Goal: Task Accomplishment & Management: Use online tool/utility

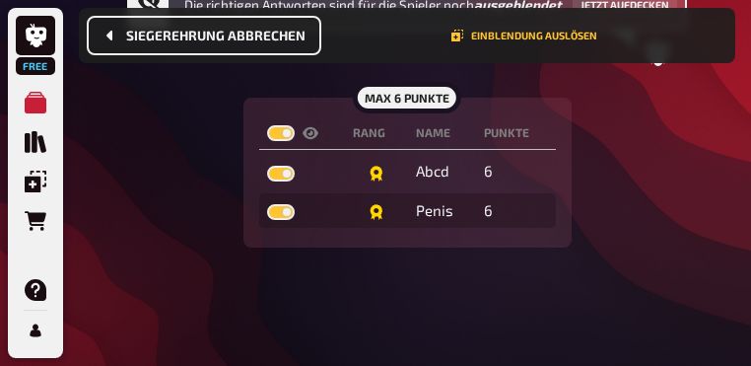
click at [164, 23] on button "Siegerehrung abbrechen" at bounding box center [204, 35] width 235 height 39
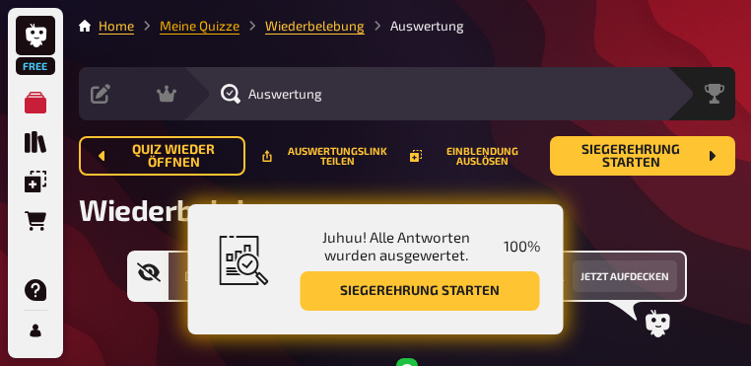
click at [216, 32] on link "Meine Quizze" at bounding box center [200, 26] width 80 height 16
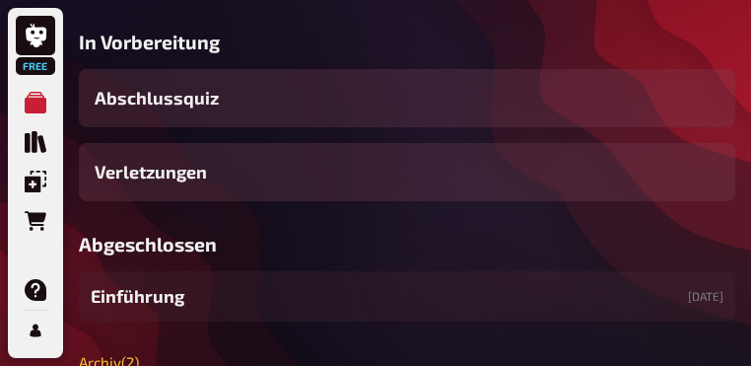
scroll to position [355, 0]
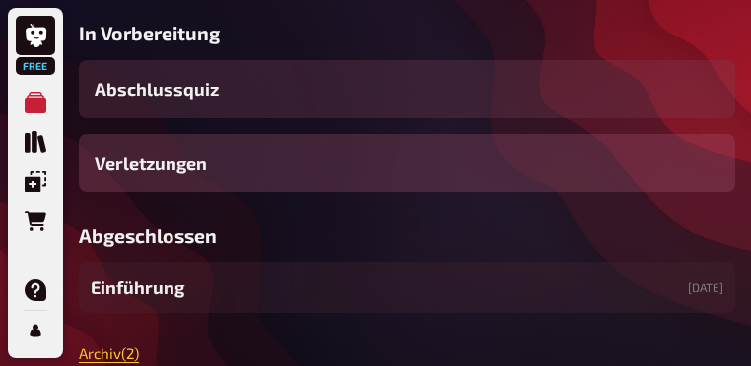
click at [231, 192] on div "Verletzungen" at bounding box center [407, 163] width 657 height 58
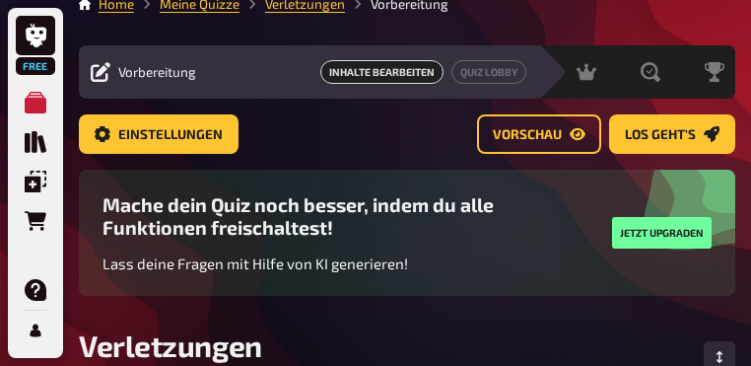
scroll to position [16, 0]
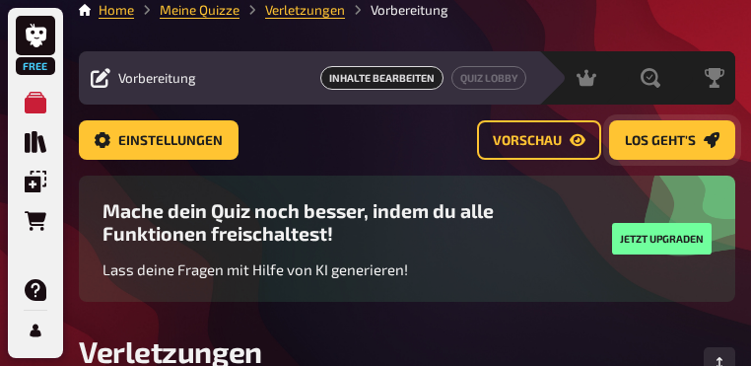
click at [641, 127] on button "Los geht's" at bounding box center [672, 139] width 126 height 39
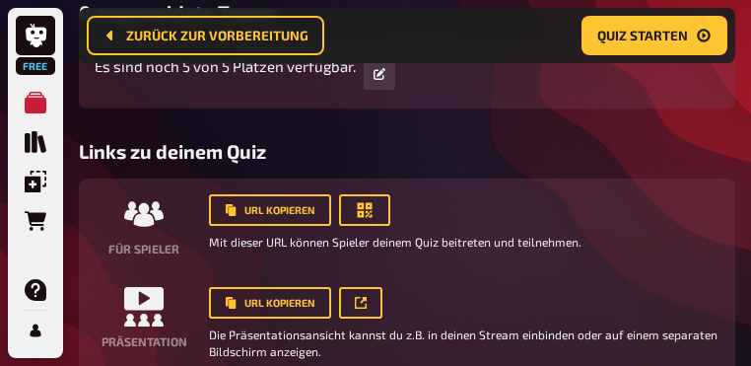
scroll to position [702, 0]
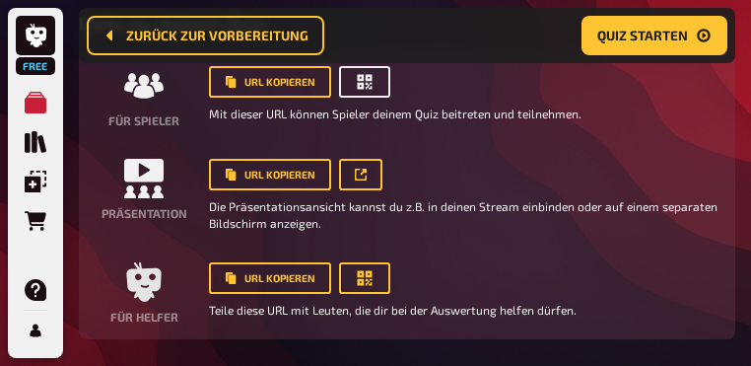
click at [370, 92] on icon "button" at bounding box center [365, 82] width 20 height 20
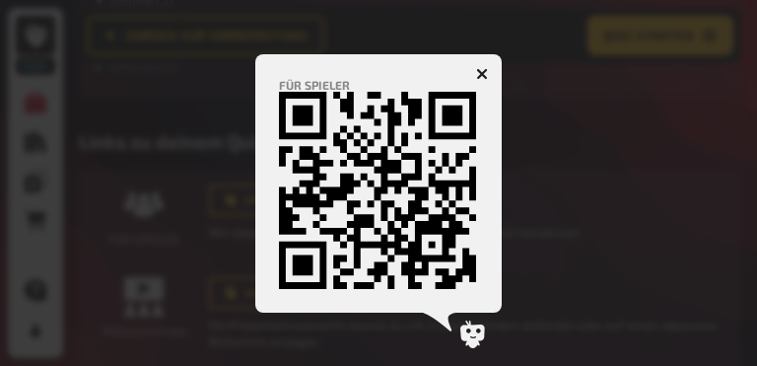
click at [485, 68] on icon "button" at bounding box center [482, 74] width 12 height 12
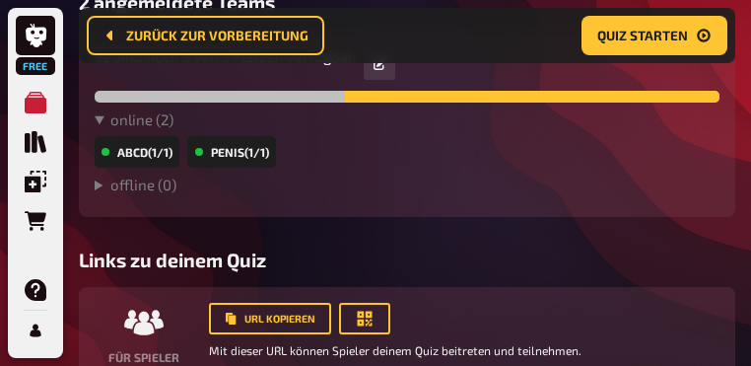
scroll to position [426, 0]
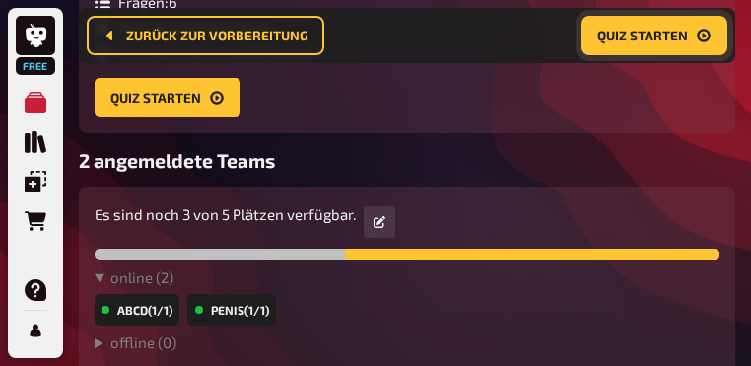
click at [632, 43] on button "Quiz starten" at bounding box center [655, 35] width 146 height 39
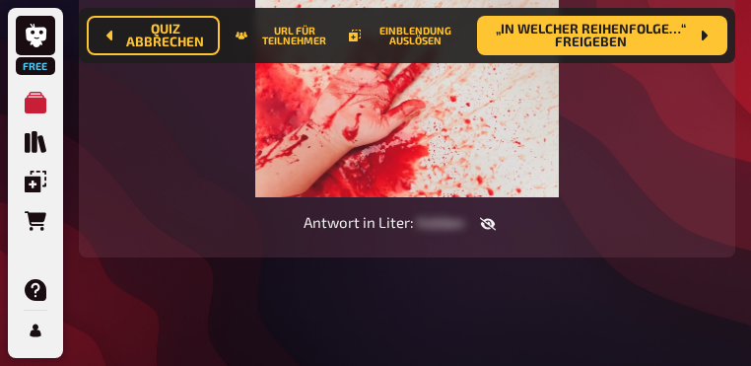
scroll to position [489, 0]
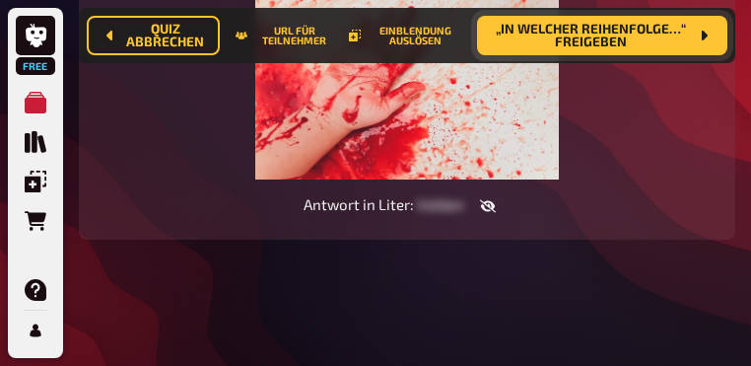
click at [625, 42] on span "„In welcher Reihenfolge…“ freigeben" at bounding box center [590, 36] width 195 height 27
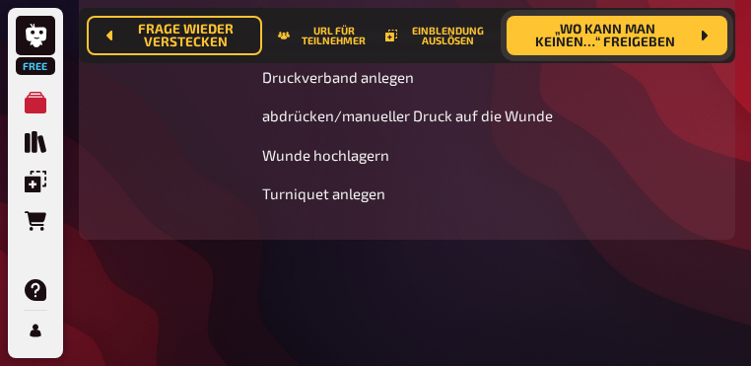
scroll to position [623, 0]
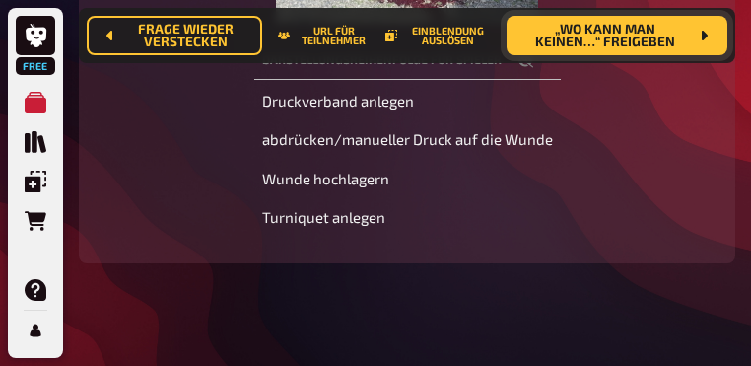
click at [585, 41] on span "„Wo kann man keinen…“ freigeben" at bounding box center [606, 36] width 166 height 27
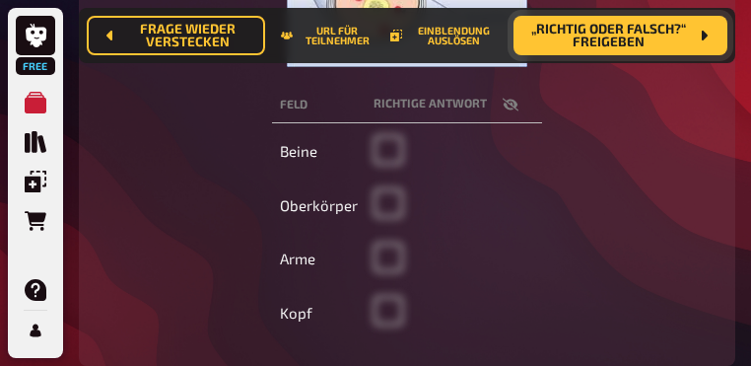
scroll to position [584, 0]
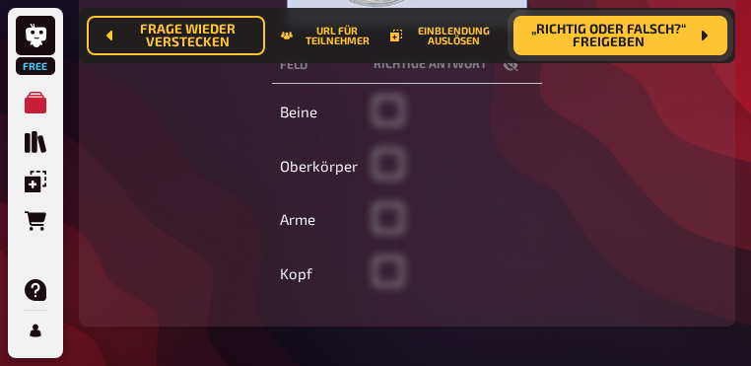
click at [625, 42] on span "„Richtig oder falsch?“ freigeben" at bounding box center [608, 36] width 159 height 27
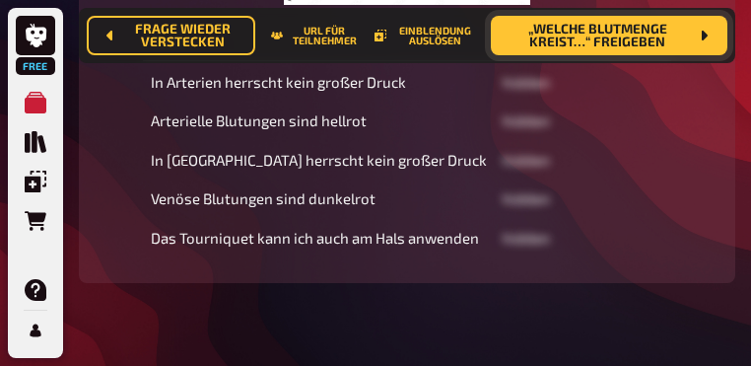
scroll to position [623, 0]
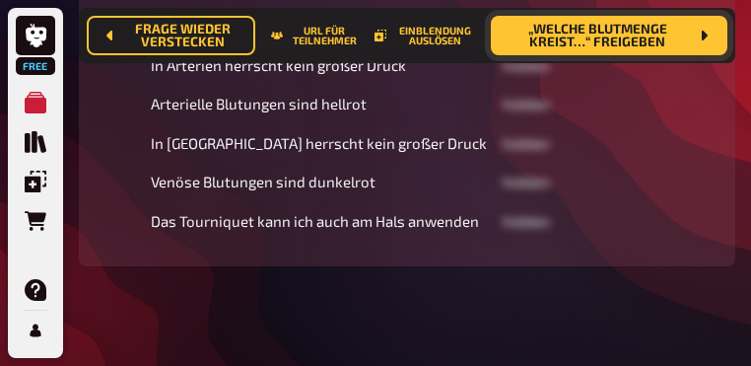
click at [620, 40] on span "„Welche Blutmenge kreist…“ freigeben" at bounding box center [597, 36] width 181 height 27
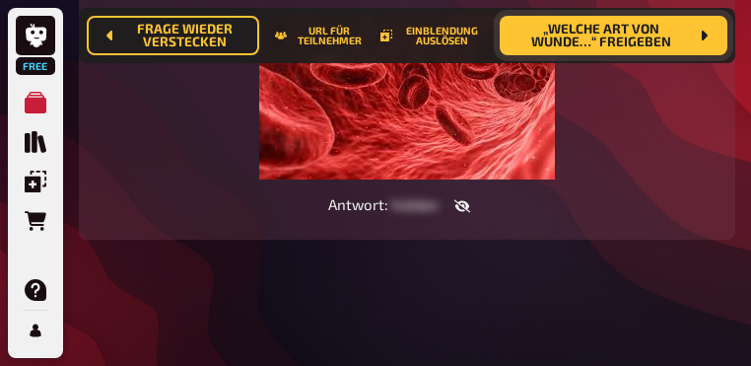
scroll to position [416, 0]
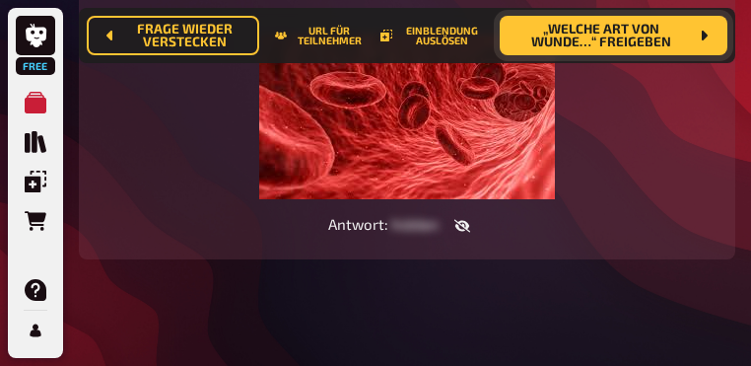
click at [607, 42] on span "„Welche Art von Wunde…“ freigeben" at bounding box center [602, 36] width 173 height 27
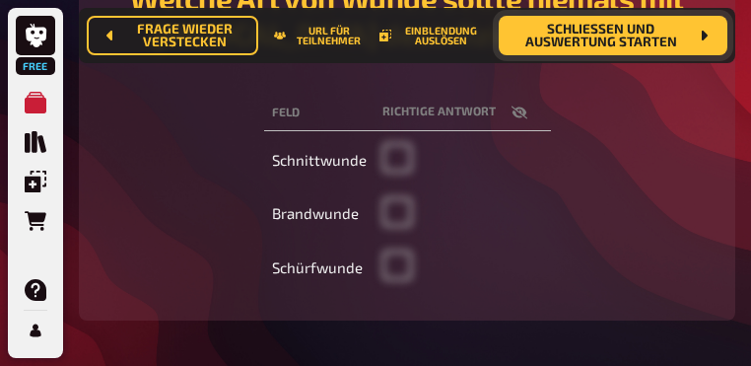
scroll to position [377, 0]
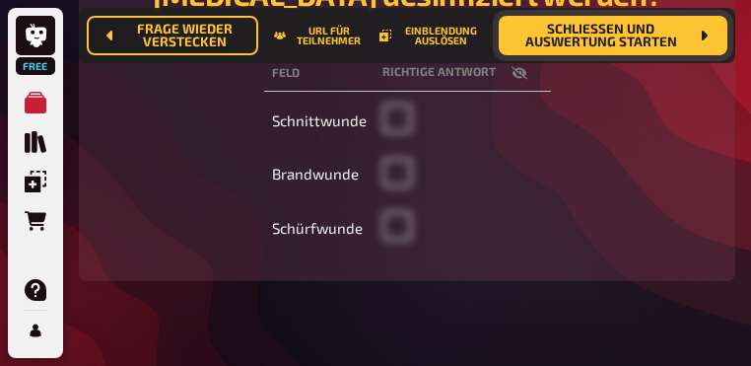
click at [613, 37] on span "Schließen und Auswertung starten" at bounding box center [602, 36] width 174 height 27
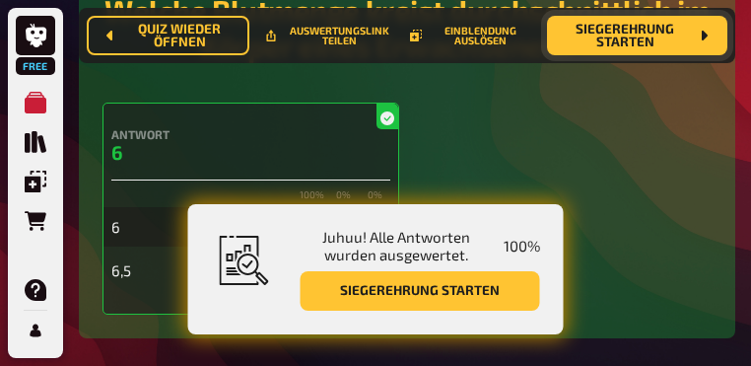
scroll to position [3176, 0]
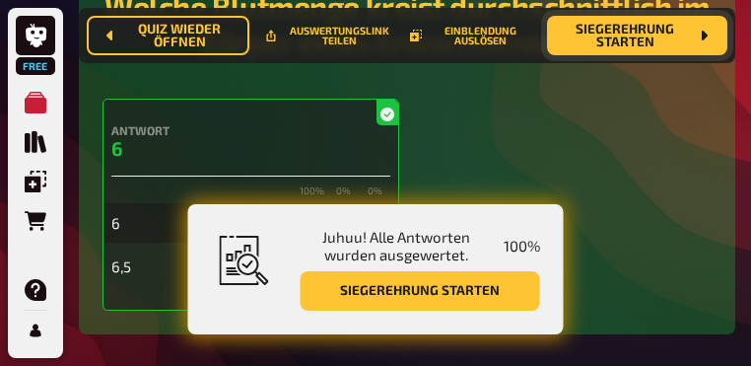
click at [611, 43] on span "Siegerehrung starten" at bounding box center [625, 36] width 125 height 27
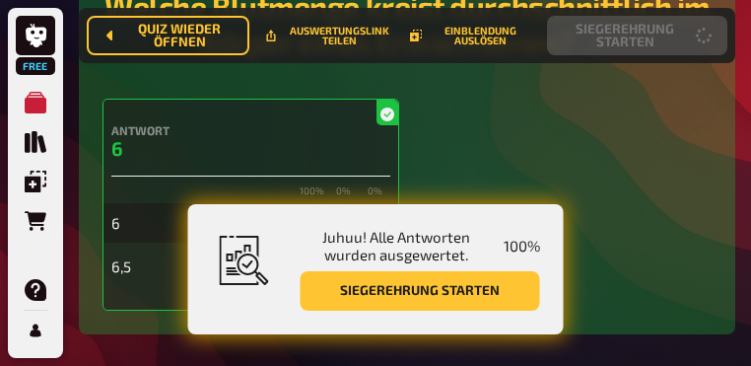
scroll to position [315, 0]
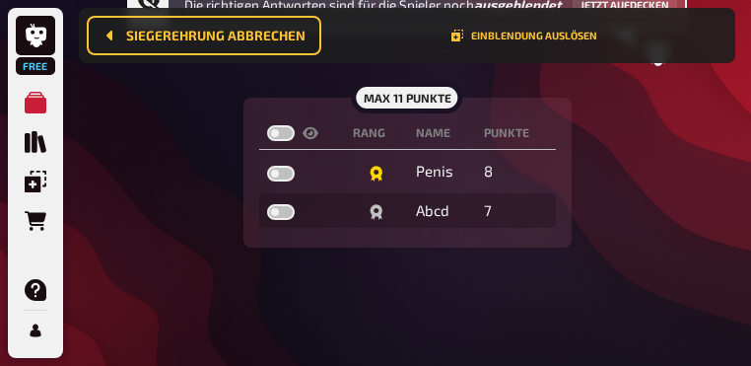
click at [278, 133] on label at bounding box center [281, 133] width 28 height 16
click at [267, 125] on input "checkbox" at bounding box center [266, 124] width 1 height 1
checkbox input "true"
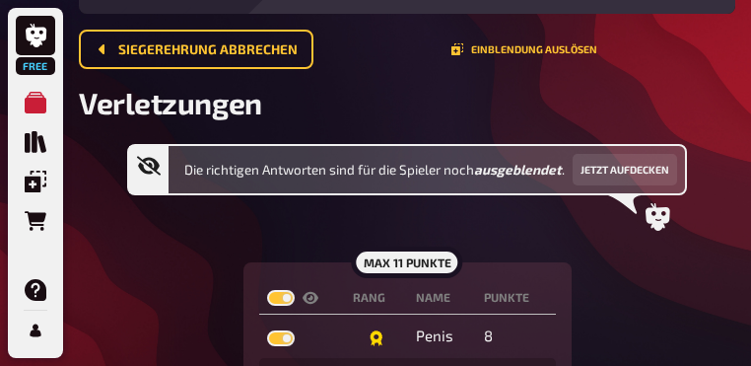
scroll to position [0, 0]
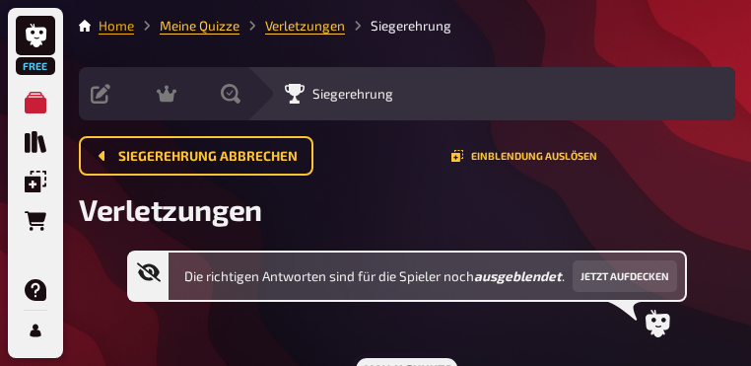
click at [120, 30] on link "Home" at bounding box center [116, 26] width 35 height 16
